Goal: Transaction & Acquisition: Purchase product/service

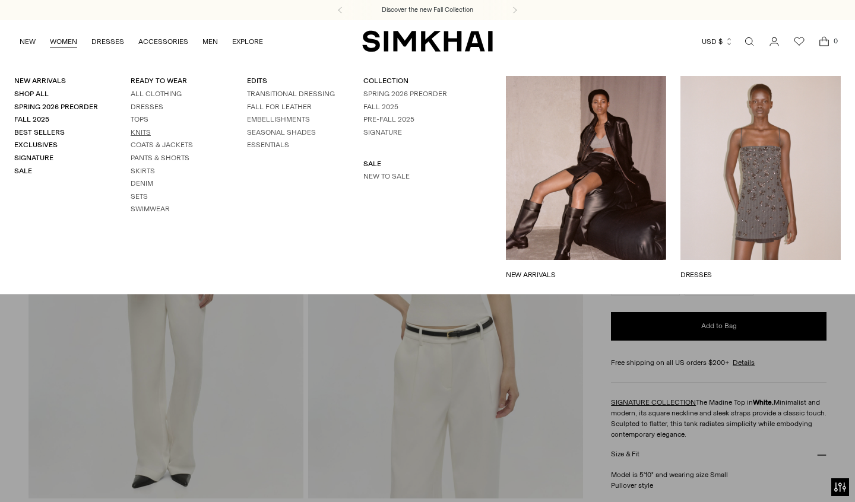
click at [139, 129] on link "Knits" at bounding box center [141, 132] width 20 height 8
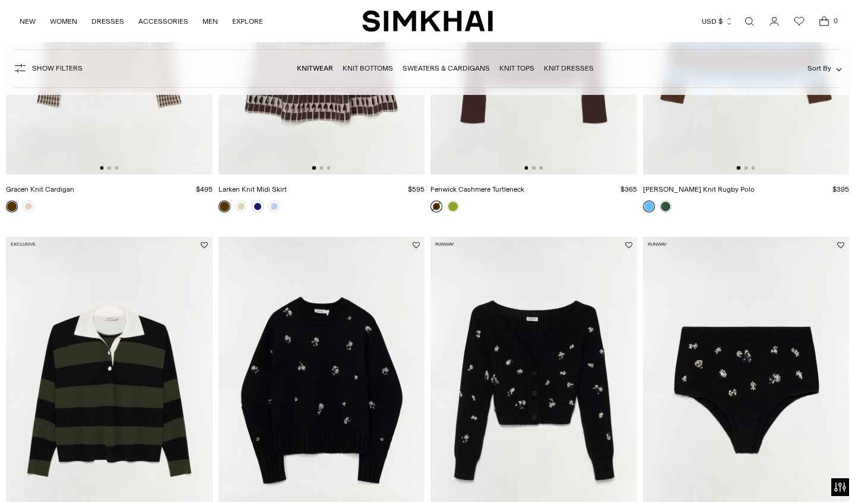
scroll to position [753, 0]
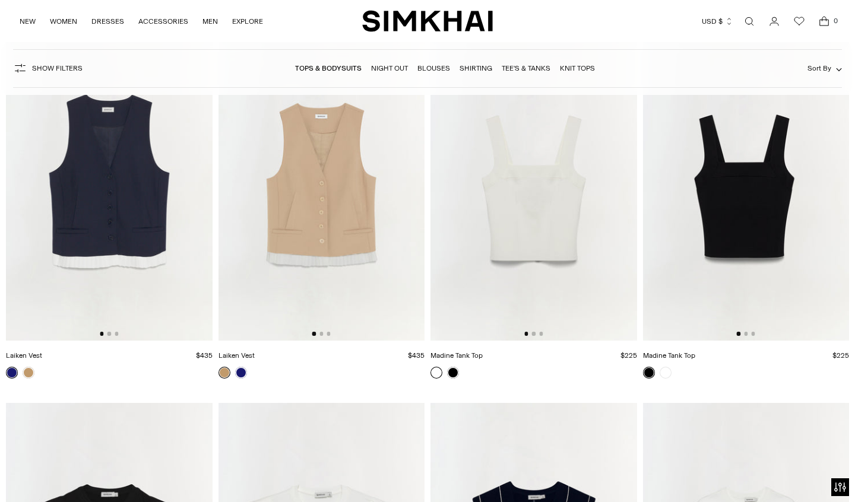
scroll to position [5337, 0]
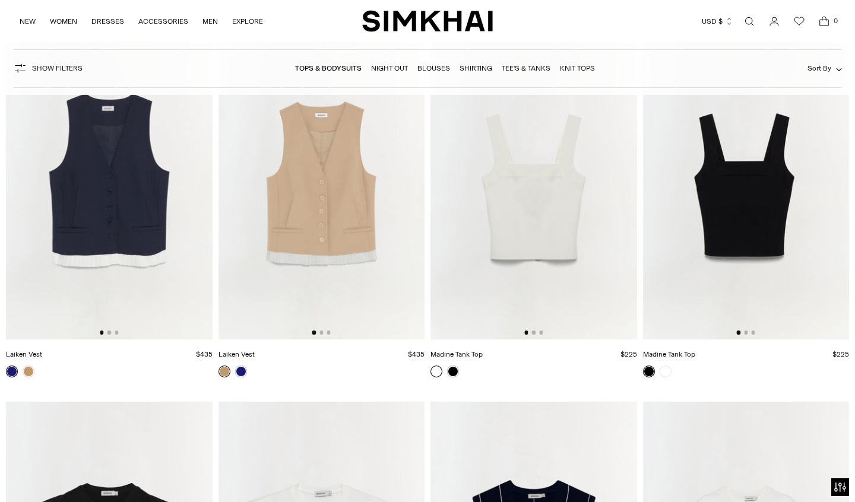
click at [742, 198] on img at bounding box center [746, 184] width 207 height 309
